Goal: Register for event/course

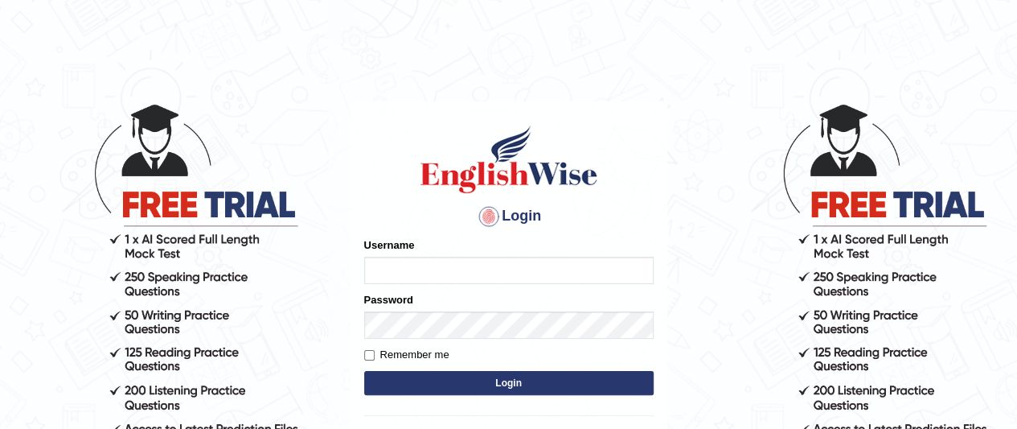
type input "faiq2025"
click at [557, 393] on button "Login" at bounding box center [509, 383] width 290 height 24
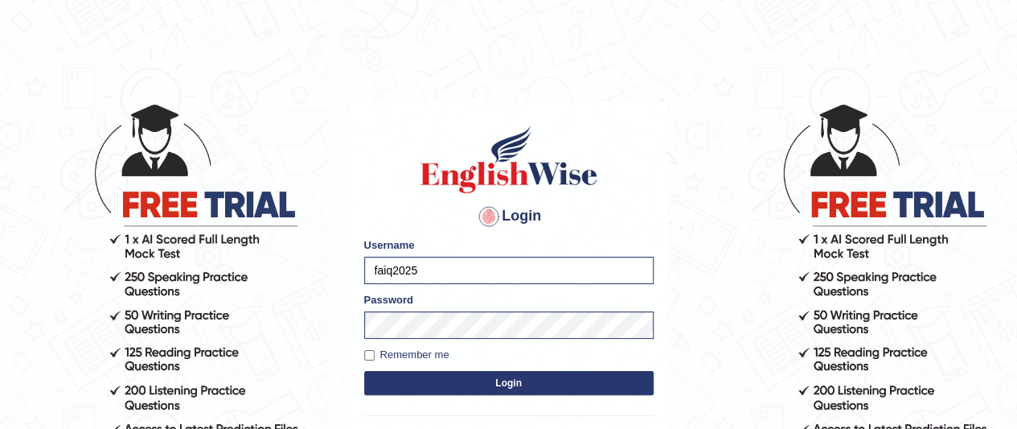
click at [571, 394] on button "Login" at bounding box center [509, 383] width 290 height 24
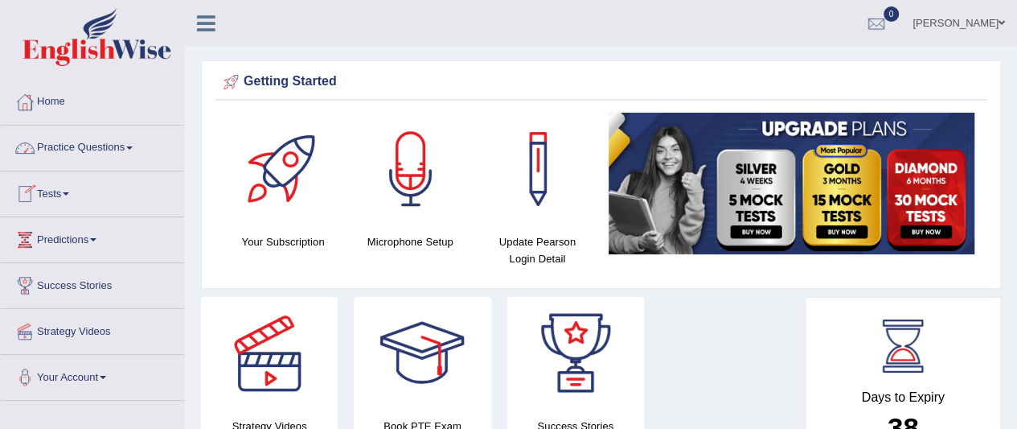
click at [108, 154] on link "Practice Questions" at bounding box center [92, 145] width 183 height 40
click at [74, 186] on link "Tests" at bounding box center [92, 191] width 183 height 40
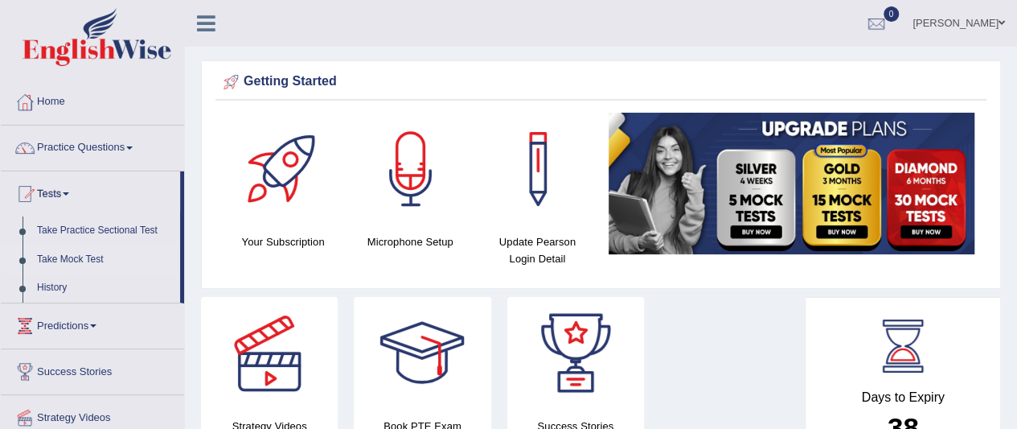
click at [71, 261] on link "Take Mock Test" at bounding box center [105, 259] width 150 height 29
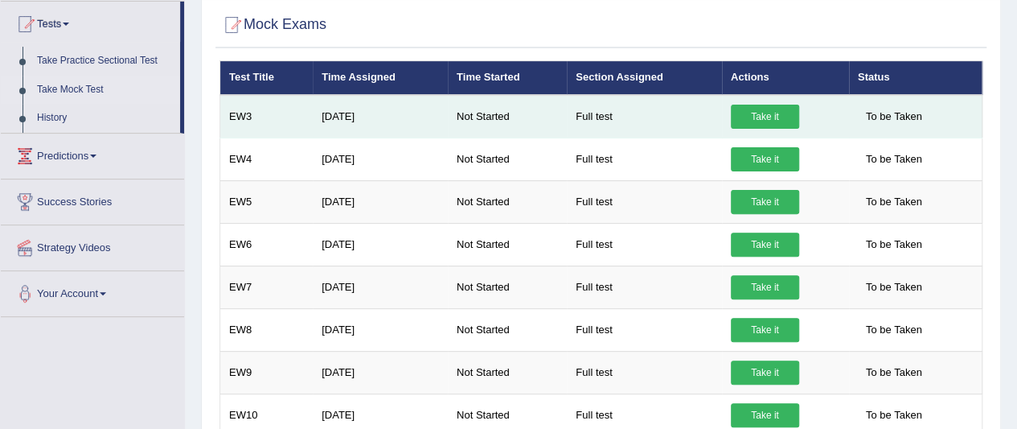
scroll to position [171, 0]
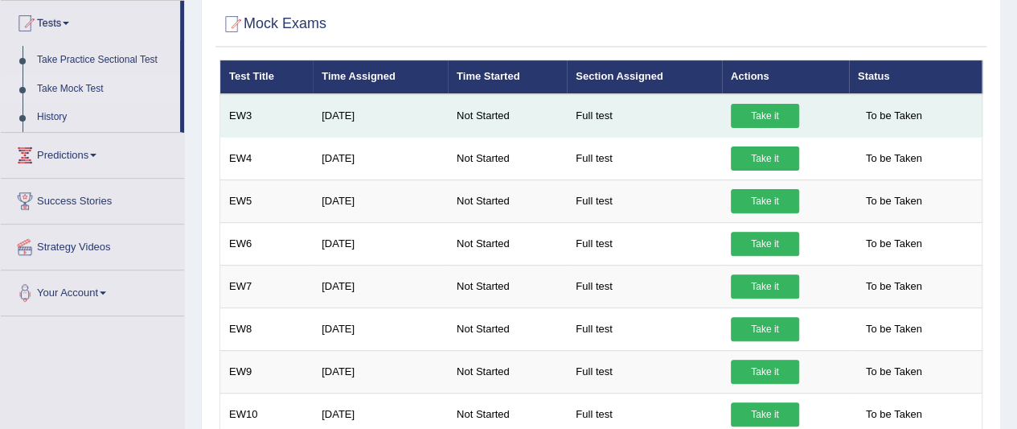
click at [779, 117] on link "Take it" at bounding box center [765, 116] width 68 height 24
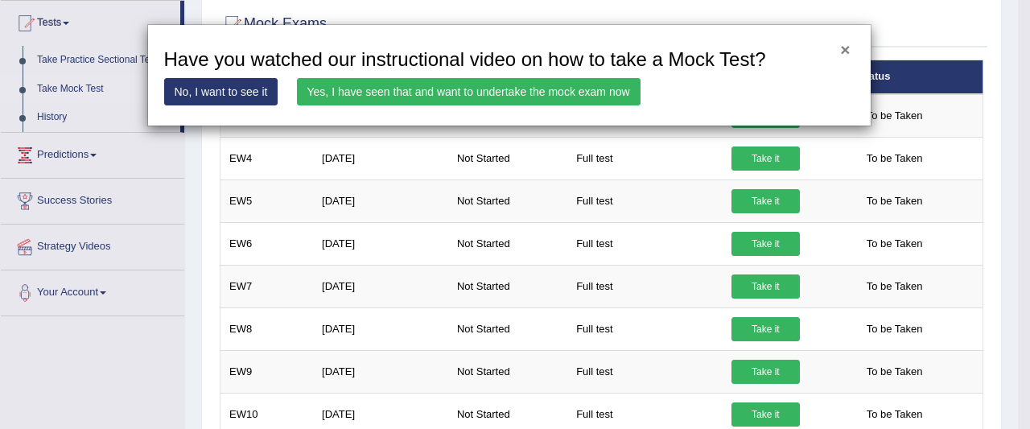
click at [844, 51] on button "×" at bounding box center [845, 49] width 10 height 17
